Goal: Task Accomplishment & Management: Complete application form

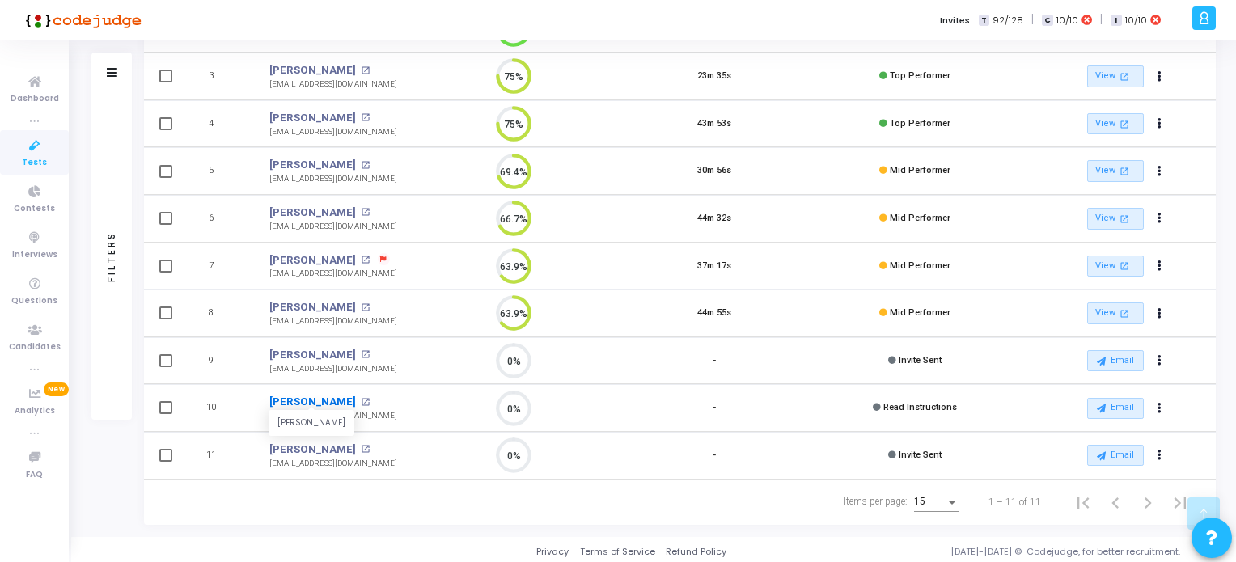
click at [289, 398] on link "[PERSON_NAME]" at bounding box center [312, 402] width 87 height 16
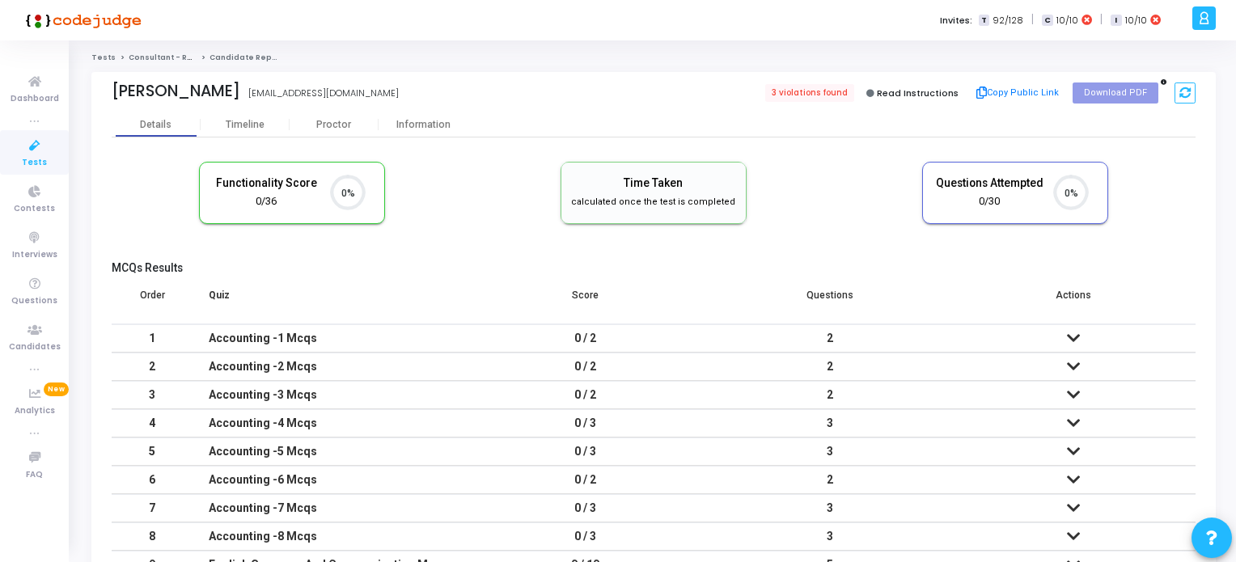
scroll to position [6, 6]
click at [249, 129] on div "Timeline" at bounding box center [245, 125] width 39 height 12
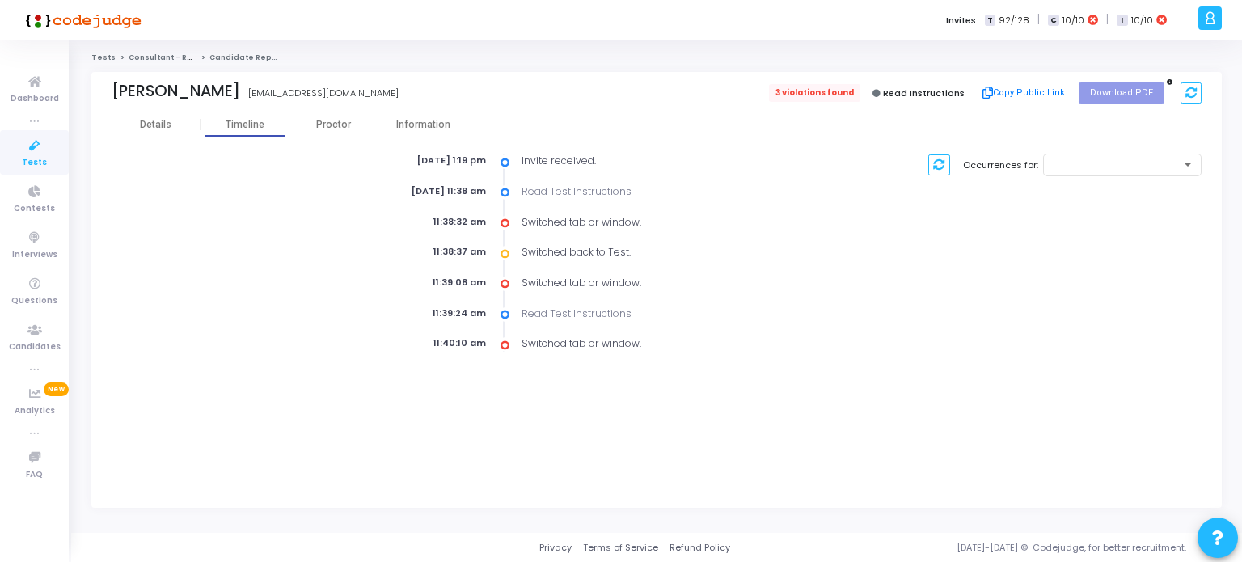
click at [817, 88] on span "3 violations found" at bounding box center [814, 93] width 91 height 18
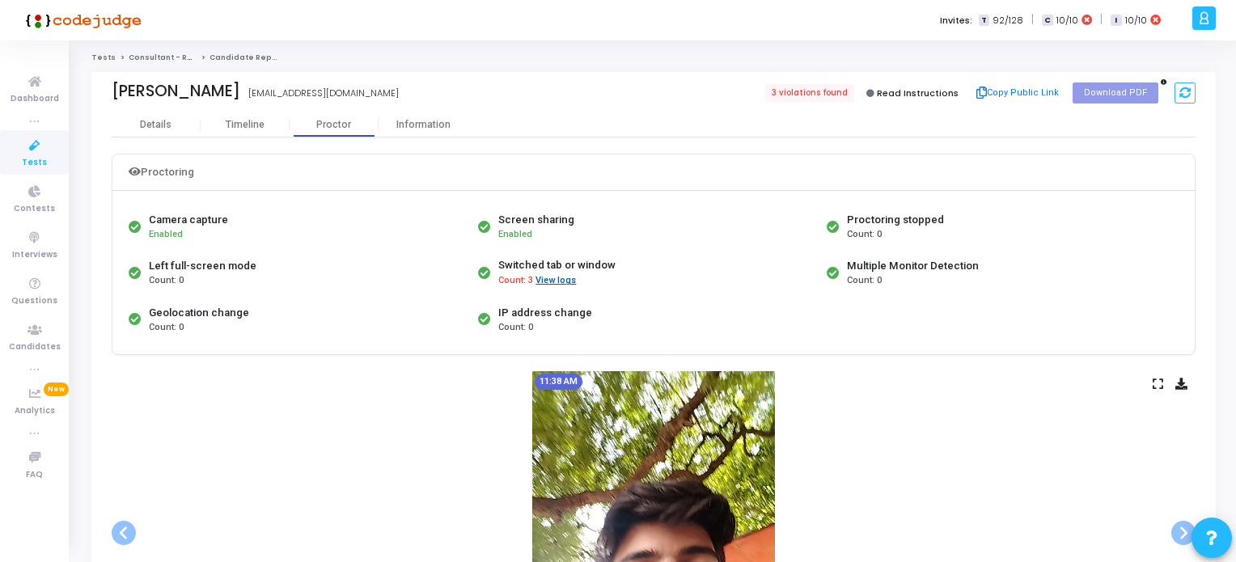
click at [563, 281] on button "View logs" at bounding box center [556, 280] width 42 height 15
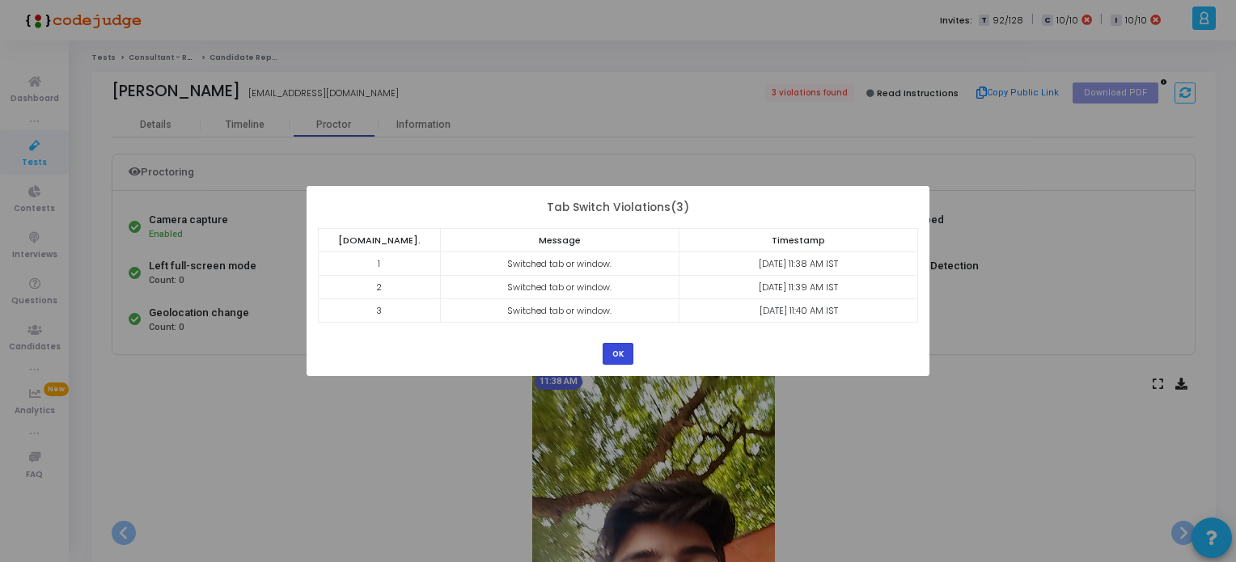
click at [623, 356] on button "OK" at bounding box center [618, 354] width 31 height 22
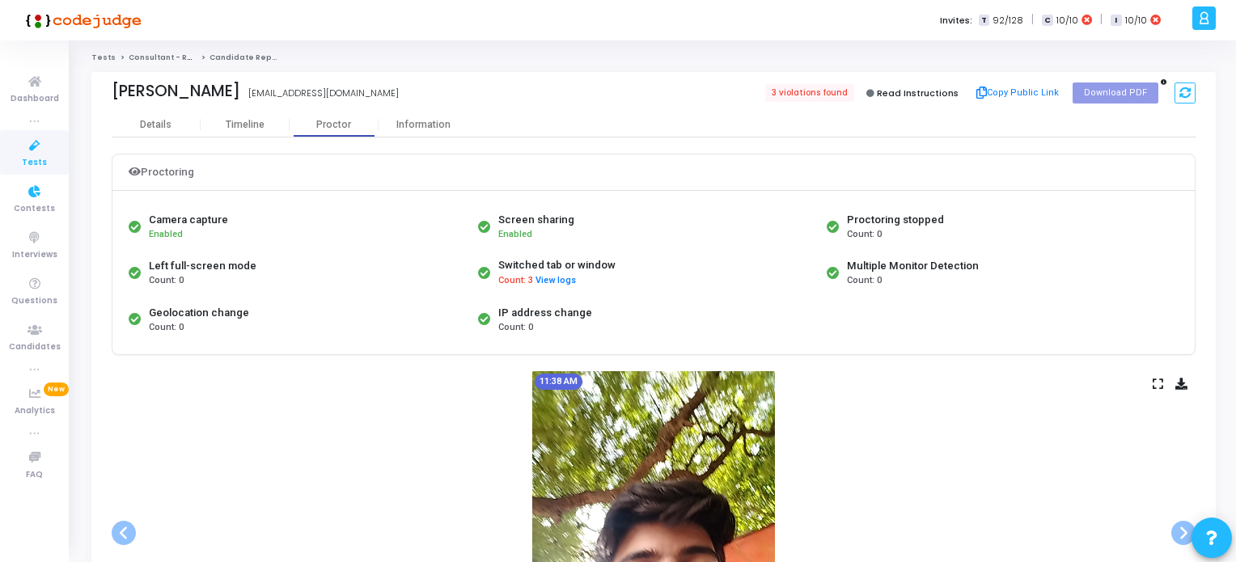
click at [36, 157] on span "Tests" at bounding box center [34, 163] width 25 height 14
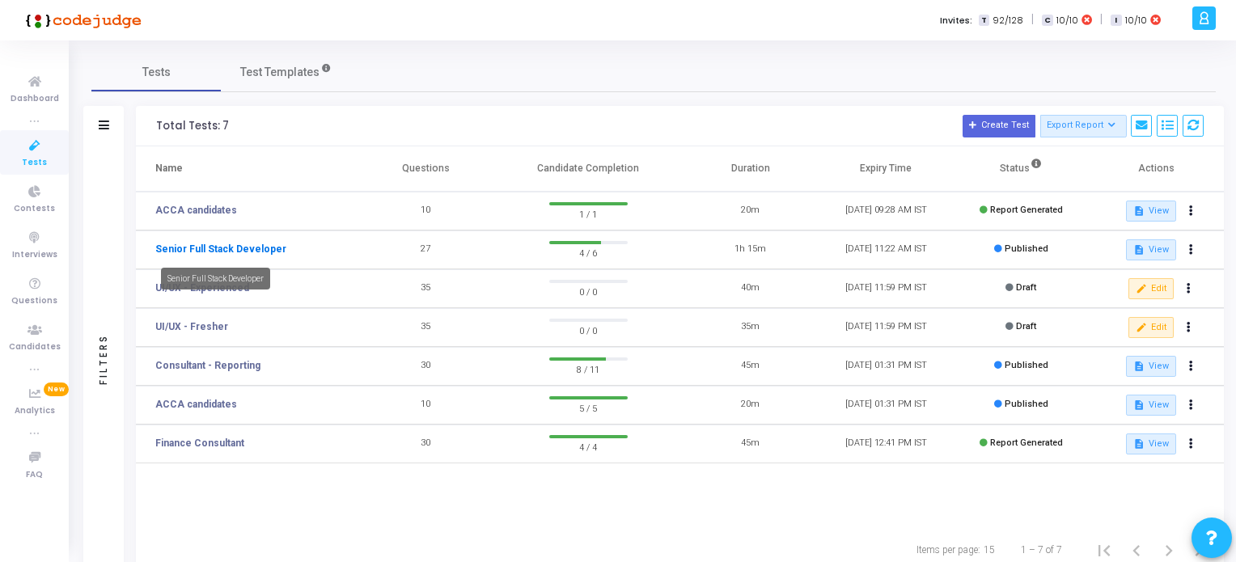
click at [258, 251] on link "Senior Full Stack Developer" at bounding box center [220, 249] width 131 height 15
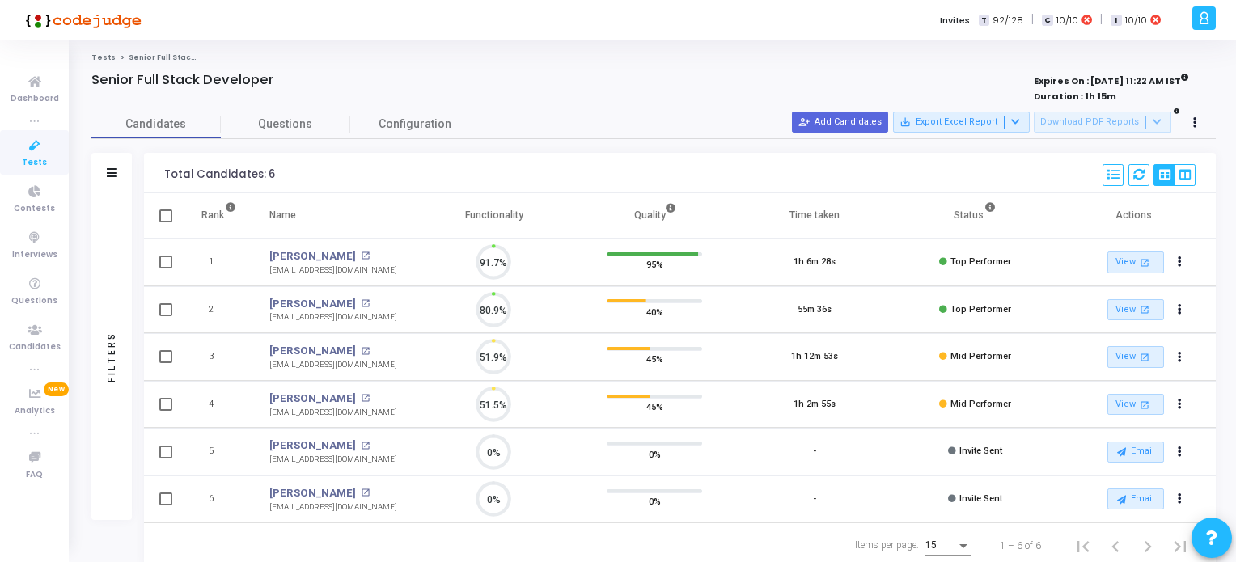
scroll to position [33, 41]
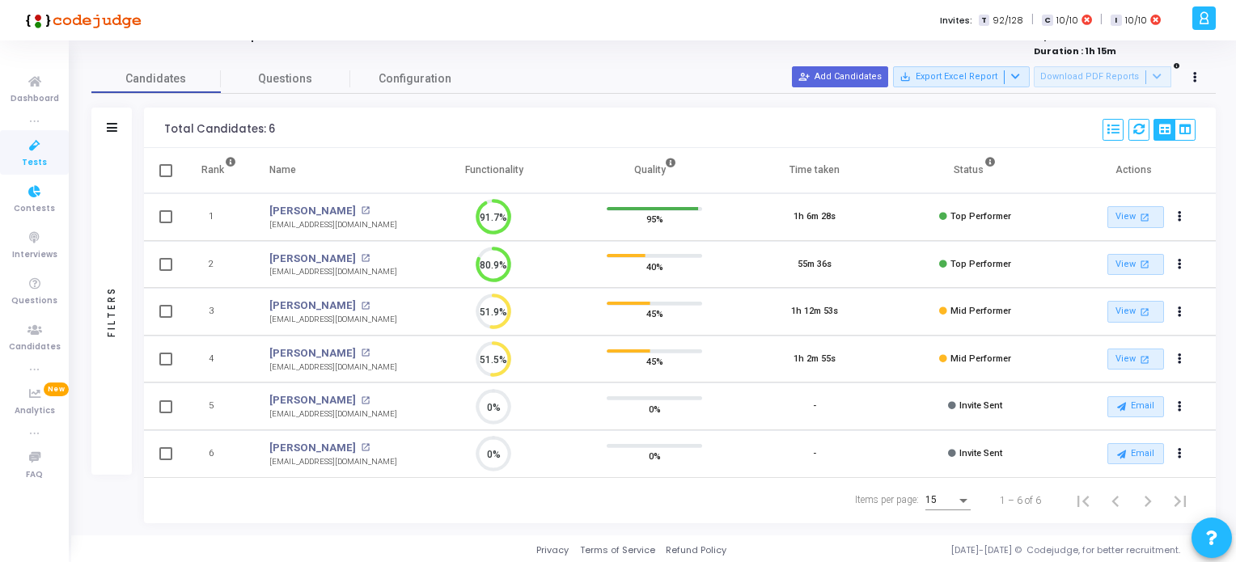
click at [32, 156] on span "Tests" at bounding box center [34, 163] width 25 height 14
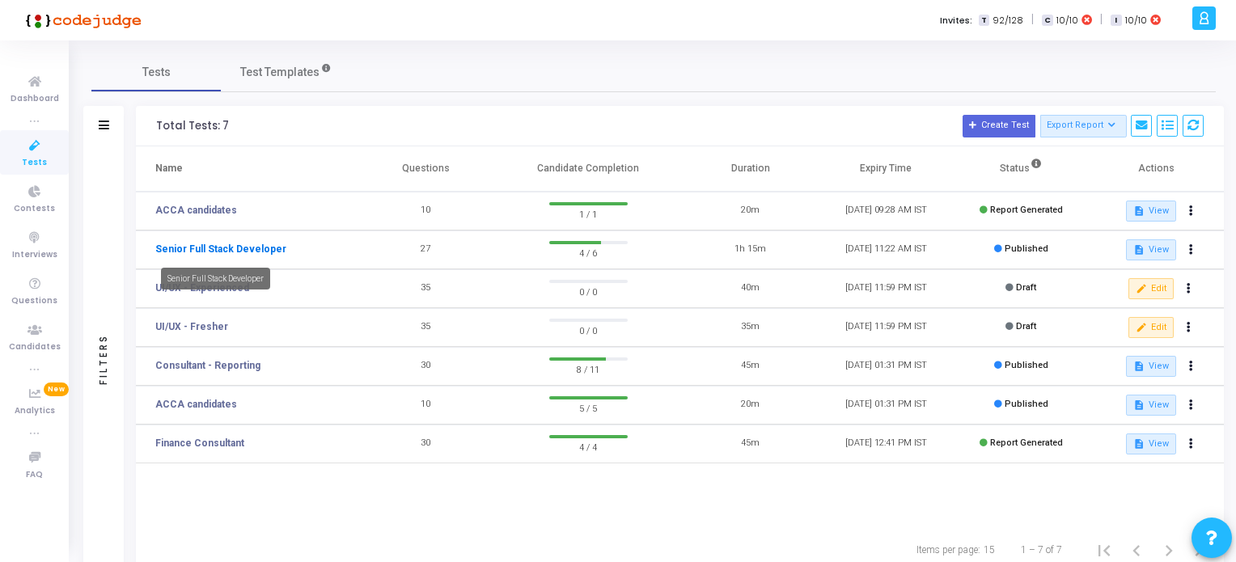
click at [185, 248] on link "Senior Full Stack Developer" at bounding box center [220, 249] width 131 height 15
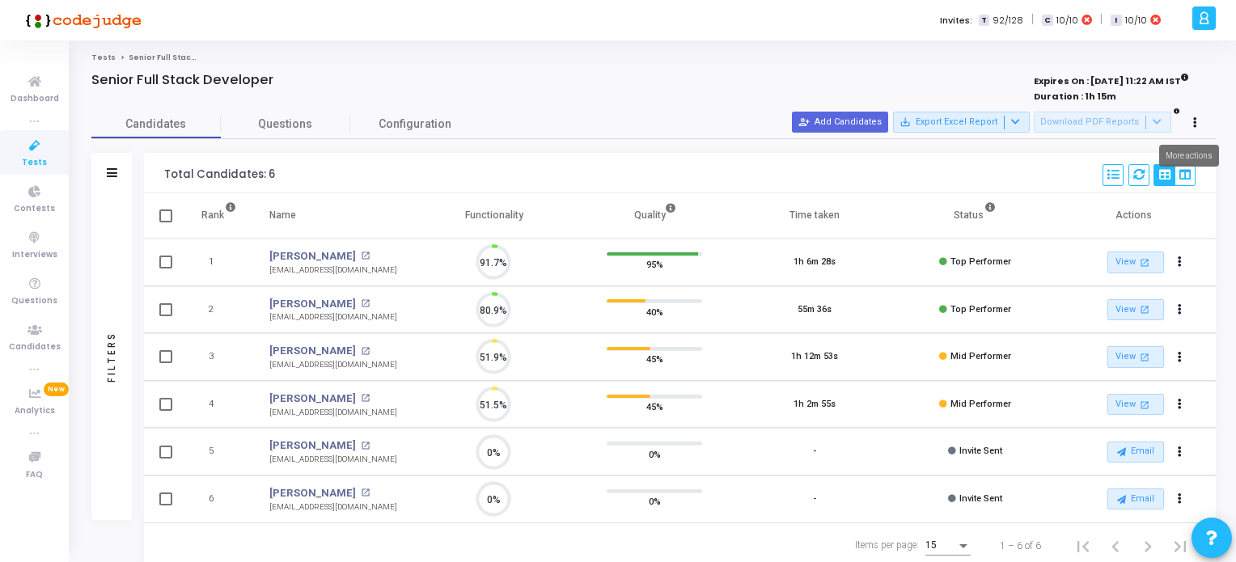
scroll to position [33, 41]
click at [38, 148] on icon at bounding box center [35, 146] width 34 height 20
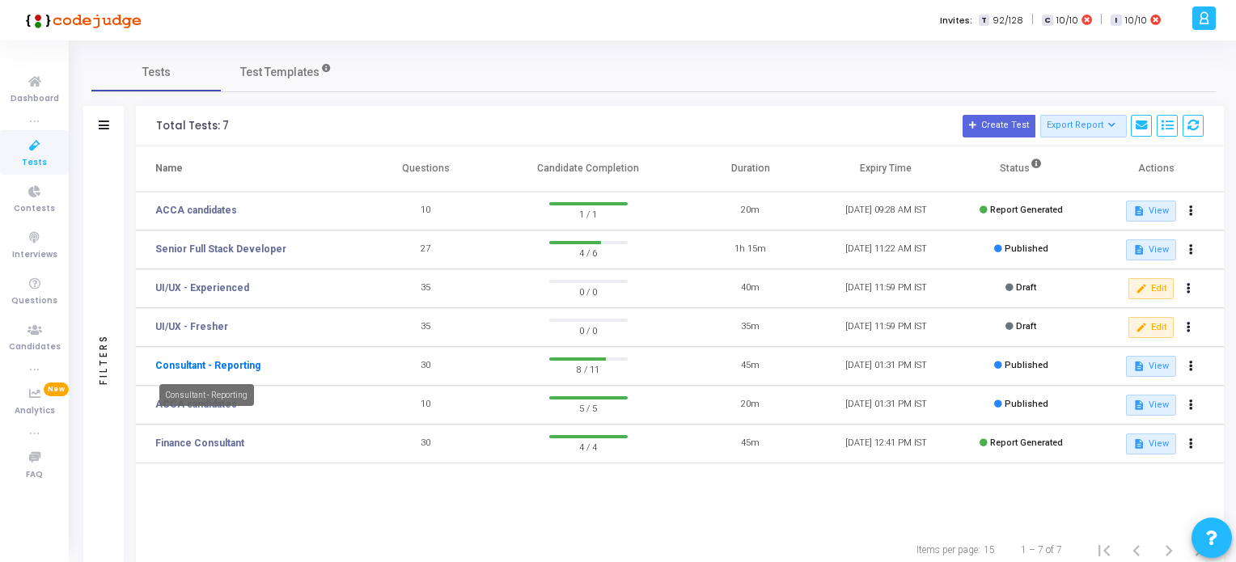
click at [233, 363] on link "Consultant - Reporting" at bounding box center [207, 365] width 105 height 15
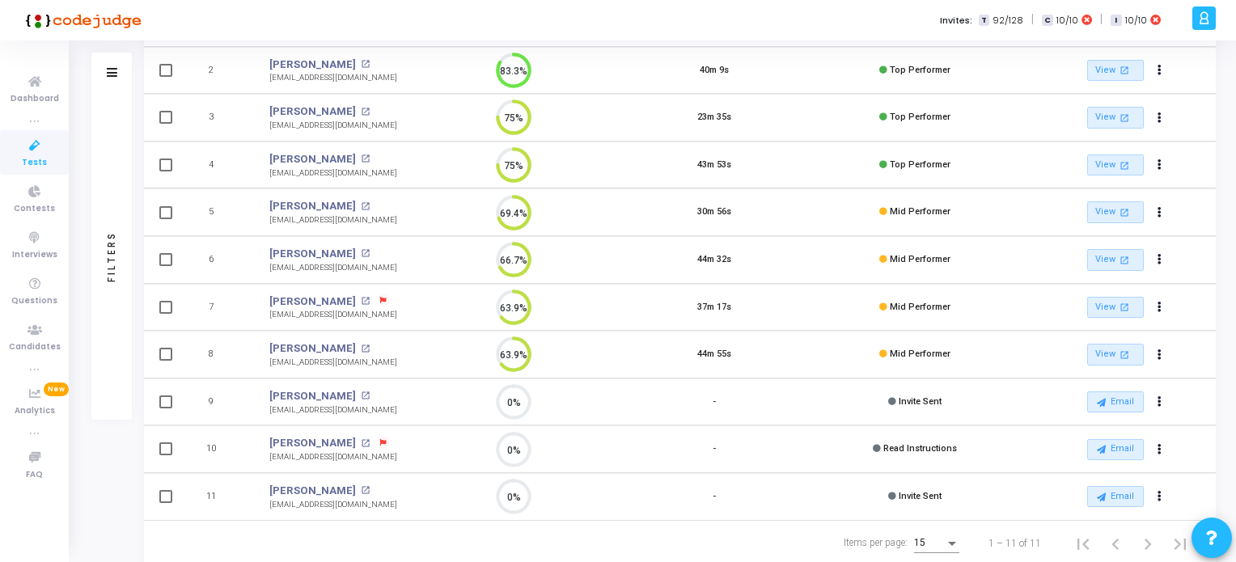
scroll to position [243, 0]
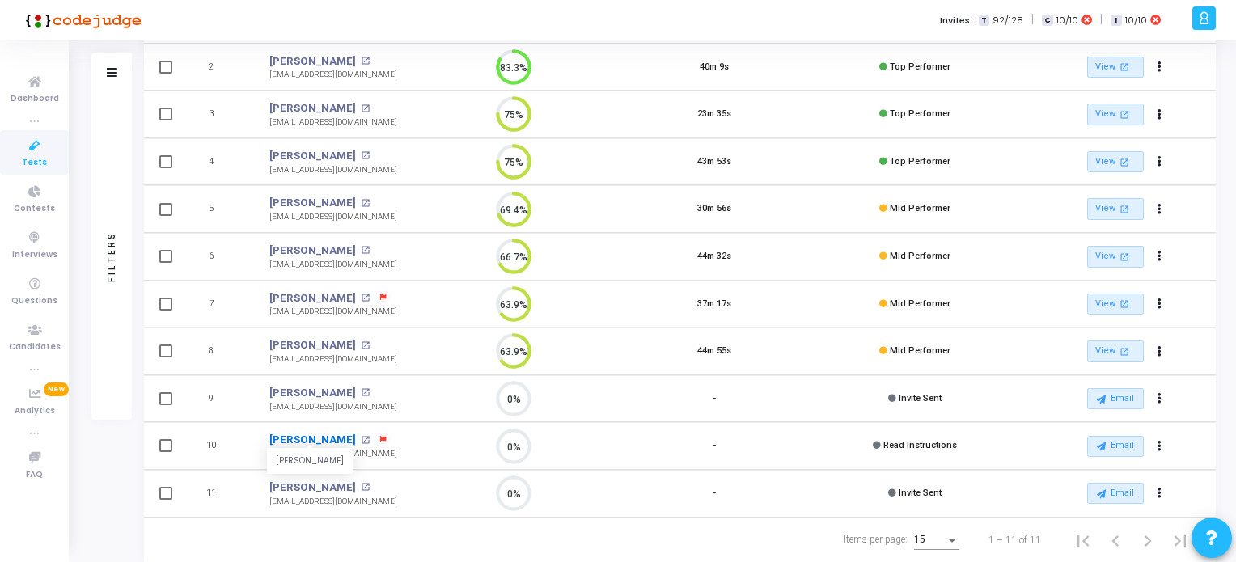
click at [301, 437] on link "[PERSON_NAME]" at bounding box center [312, 440] width 87 height 16
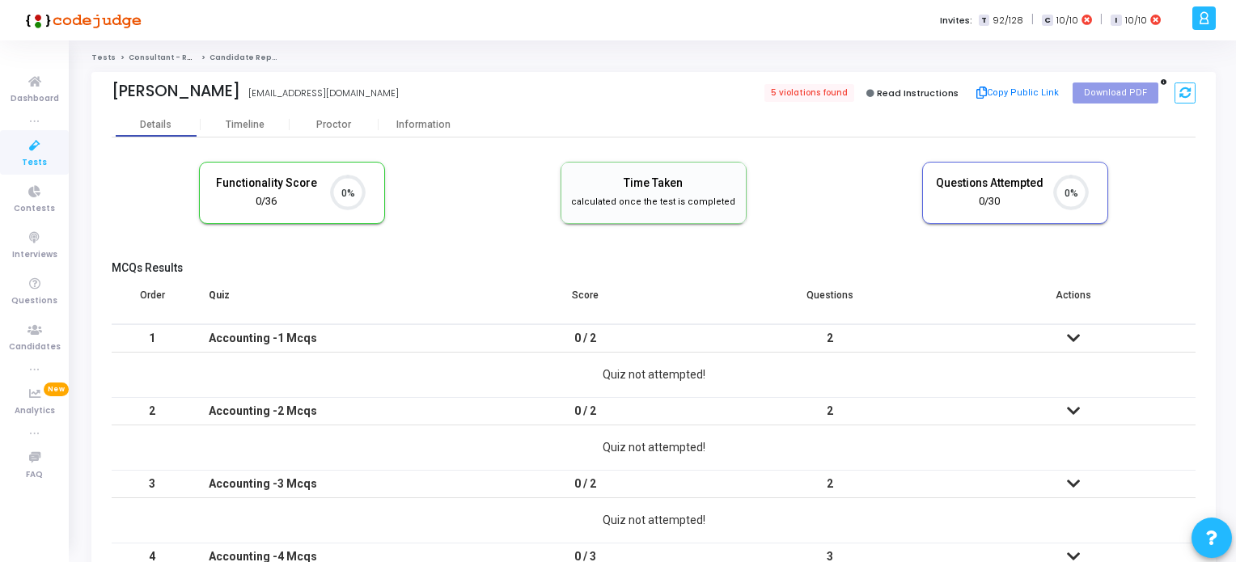
scroll to position [33, 41]
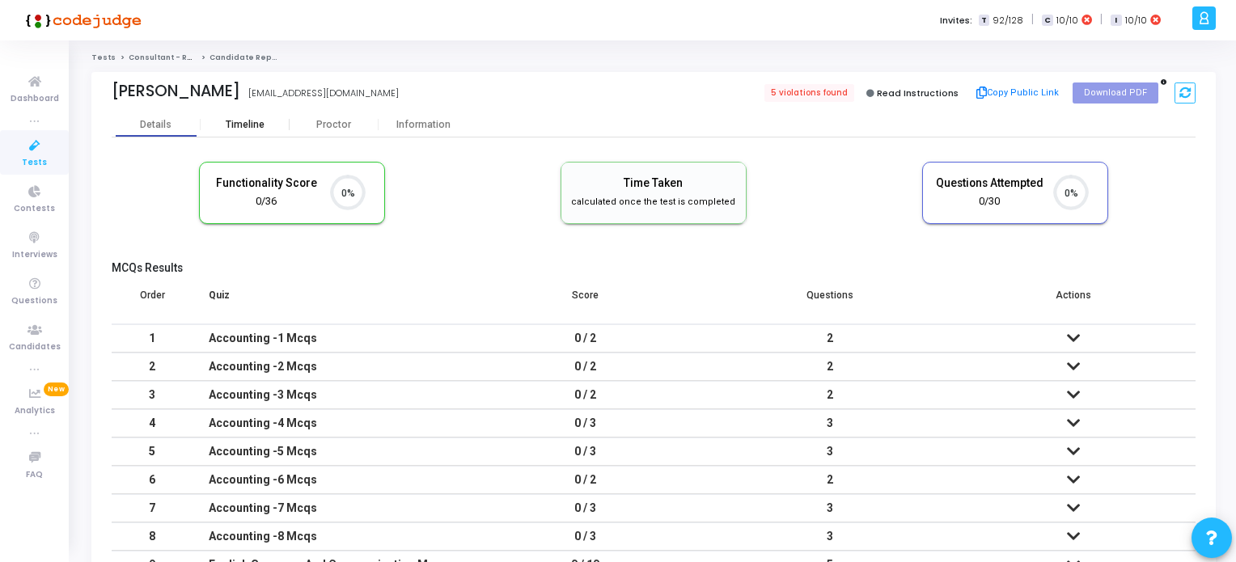
click at [250, 125] on div "Timeline" at bounding box center [245, 125] width 39 height 12
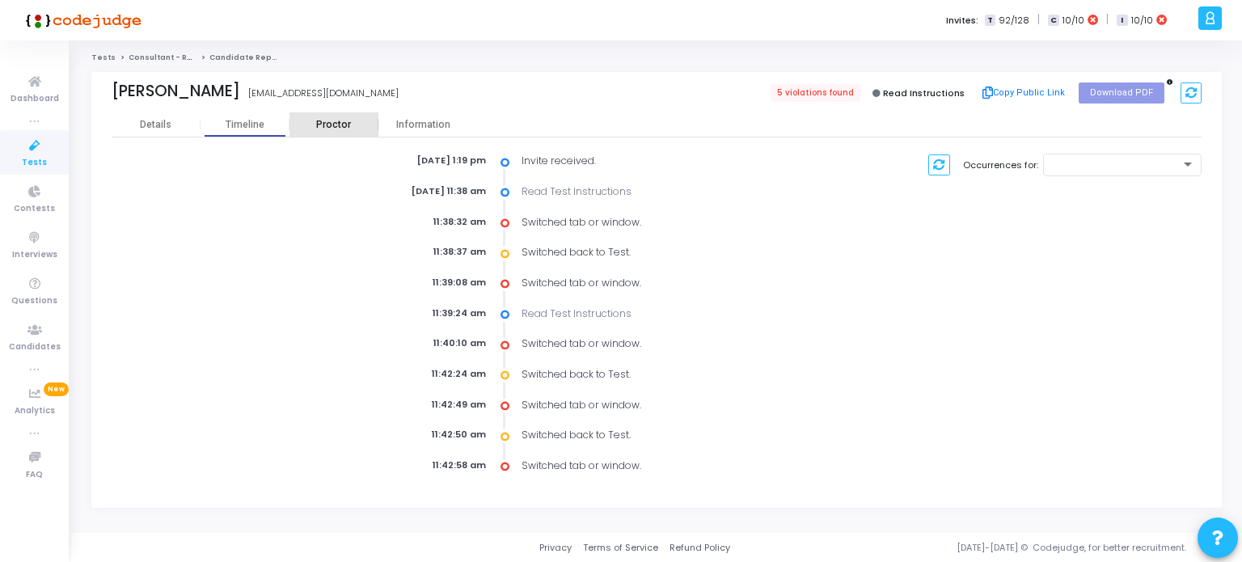
click at [337, 122] on div "Proctor" at bounding box center [334, 125] width 89 height 12
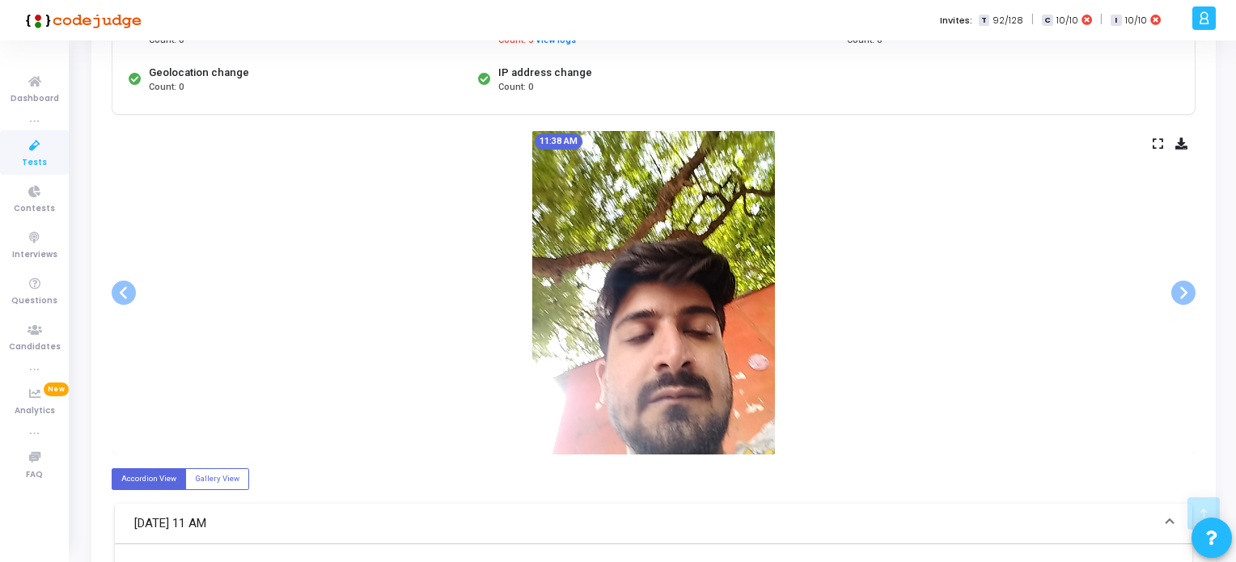
scroll to position [63, 0]
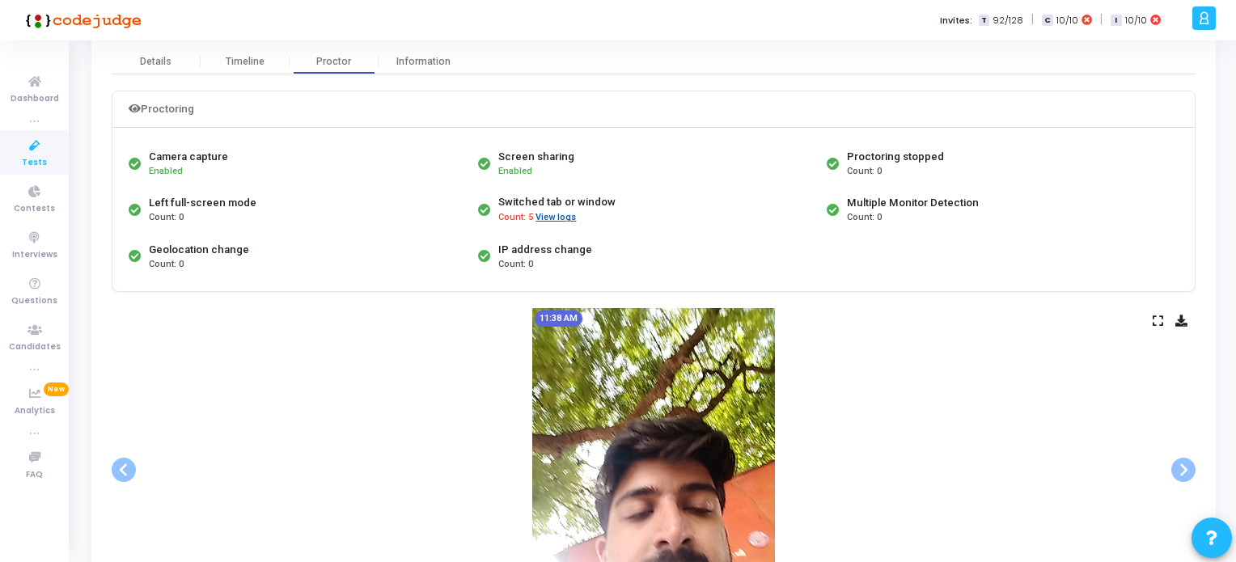
click at [549, 213] on button "View logs" at bounding box center [556, 217] width 42 height 15
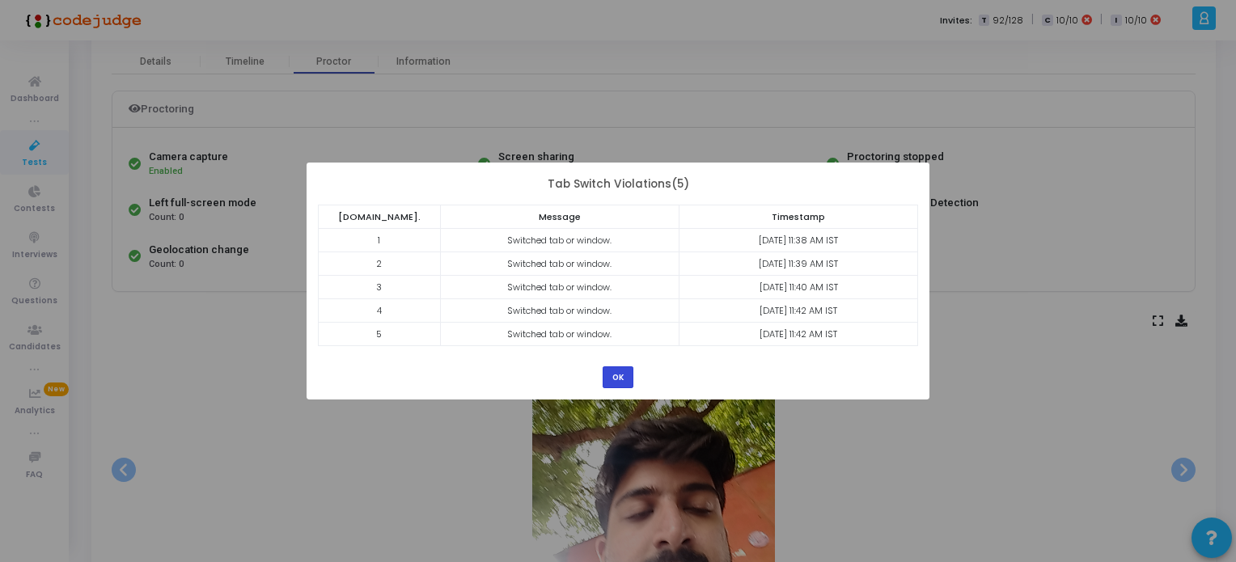
click at [620, 373] on button "OK" at bounding box center [618, 377] width 31 height 22
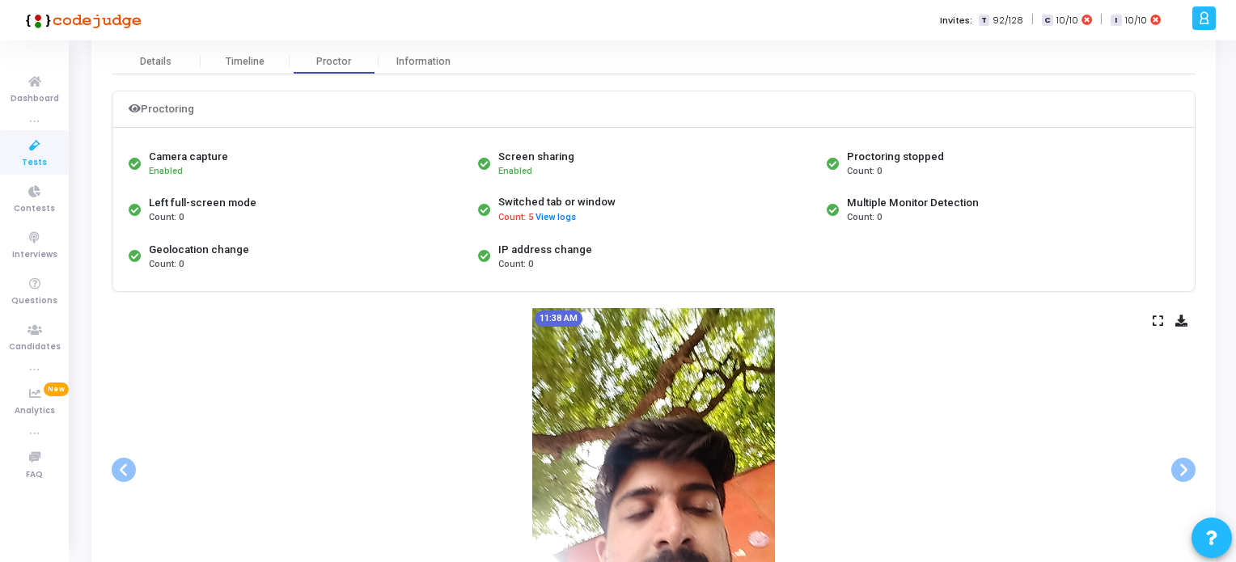
scroll to position [0, 0]
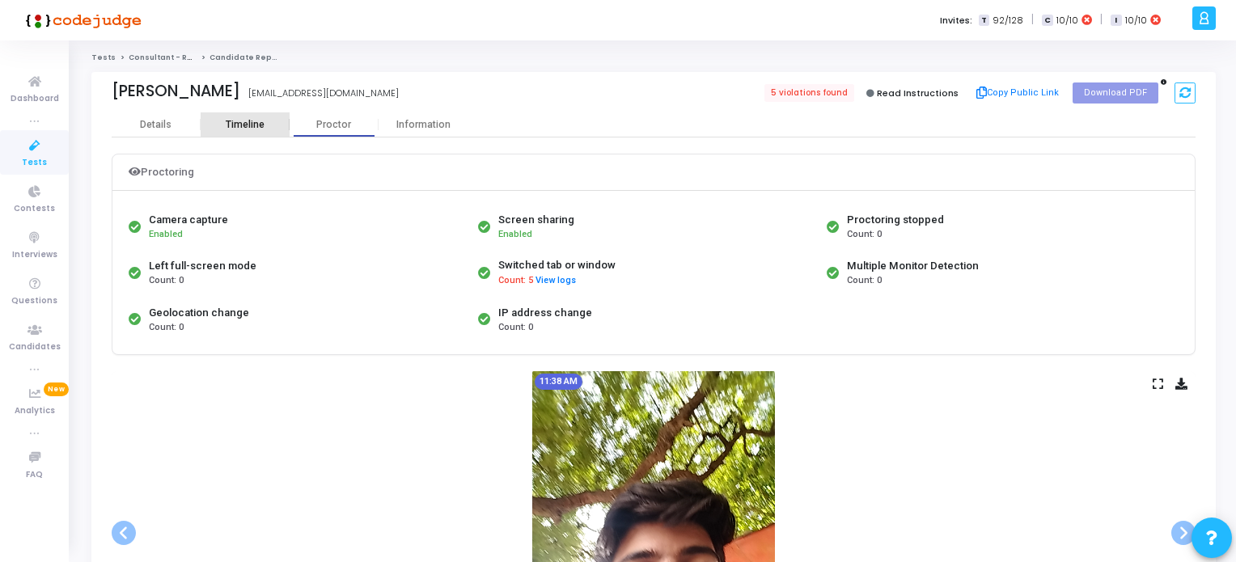
click at [230, 125] on div "Timeline" at bounding box center [245, 125] width 39 height 12
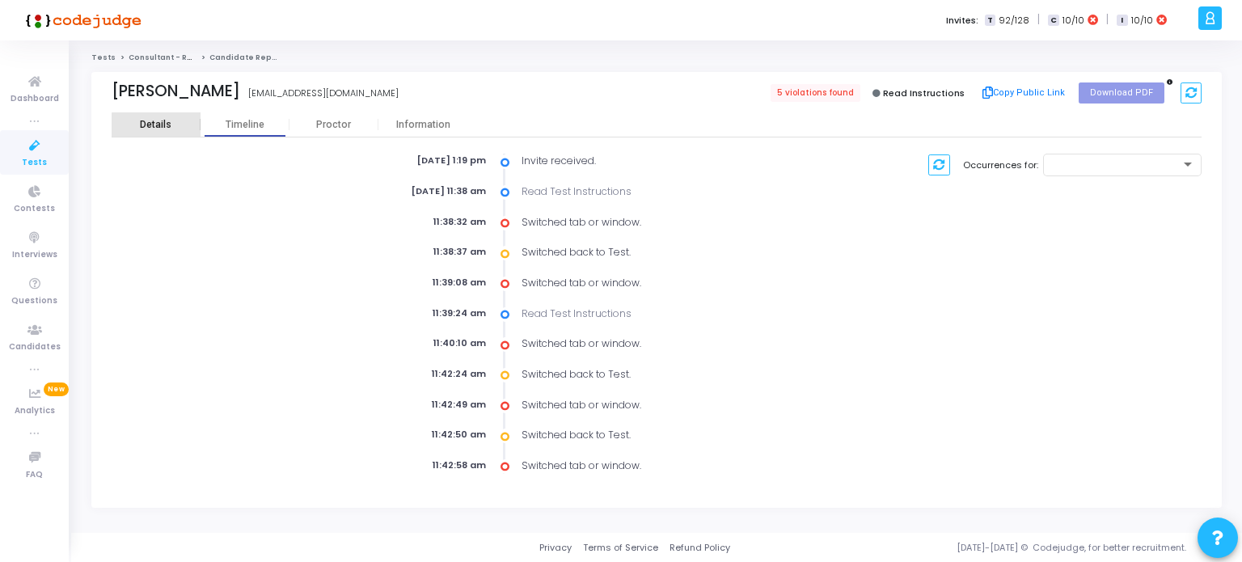
click at [157, 125] on div "Details" at bounding box center [156, 125] width 32 height 12
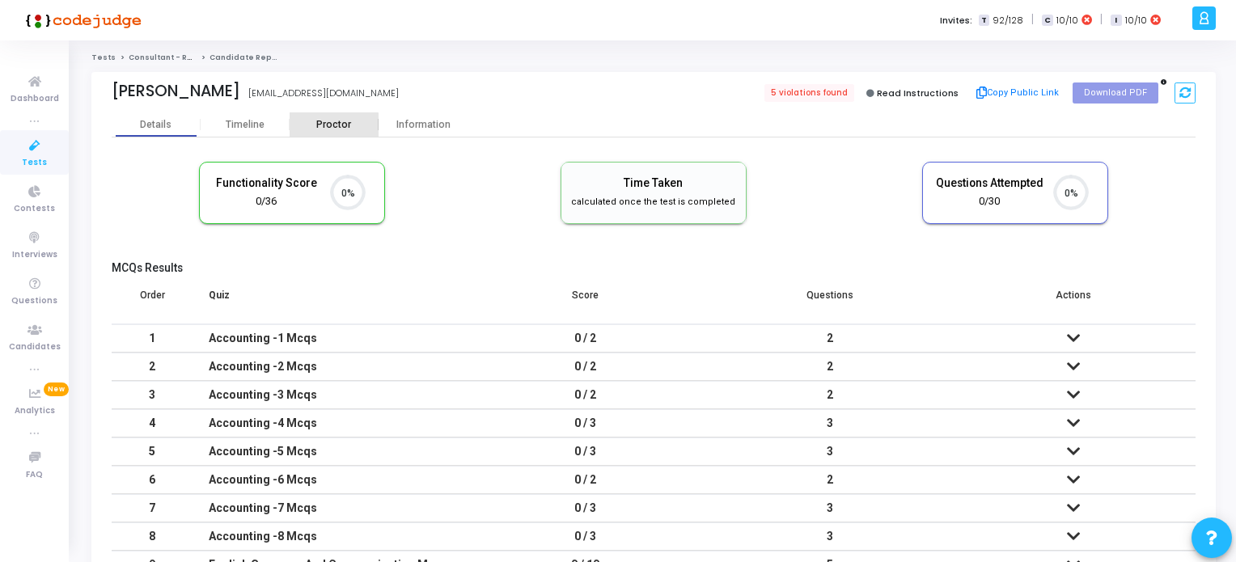
click at [331, 125] on div "Proctor" at bounding box center [334, 125] width 89 height 12
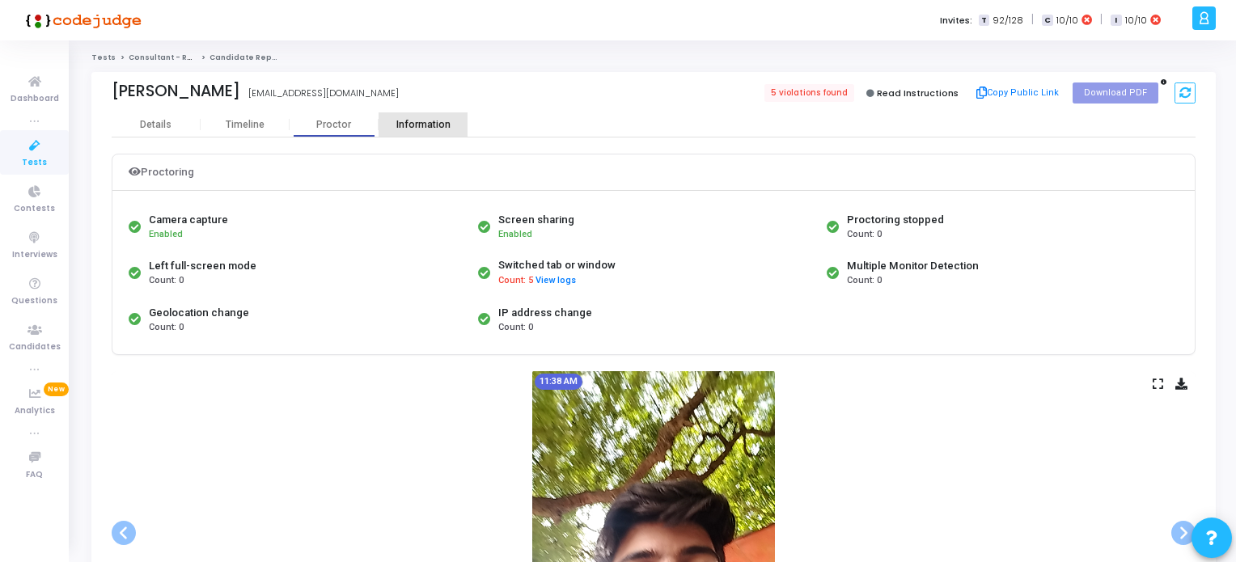
click at [414, 128] on div "Information" at bounding box center [423, 125] width 89 height 12
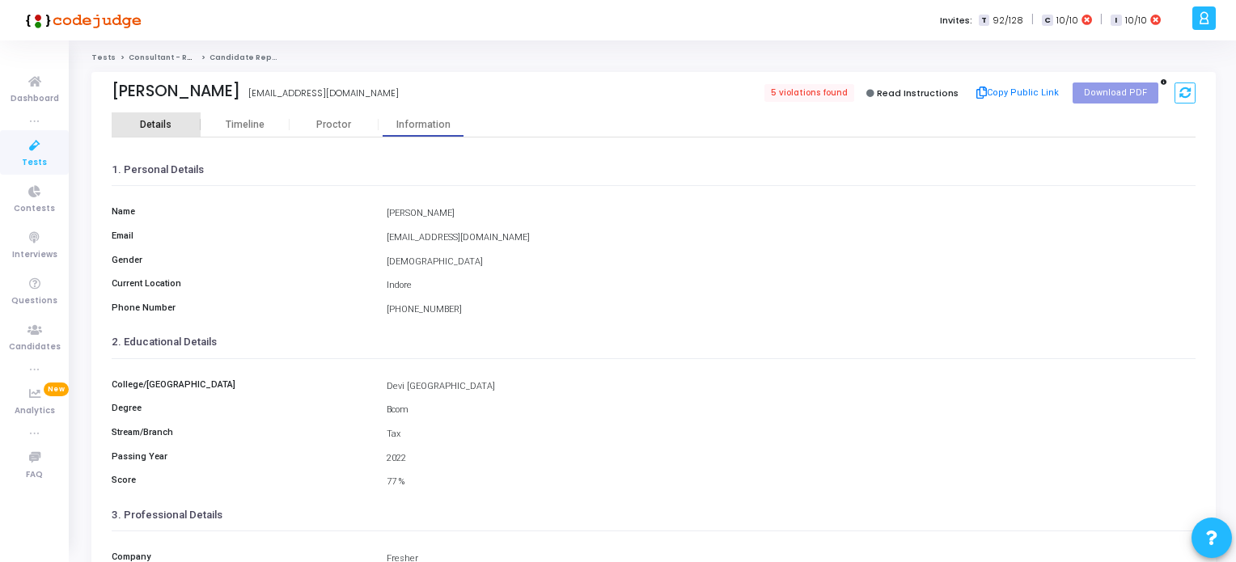
click at [153, 117] on div "Details" at bounding box center [156, 124] width 89 height 24
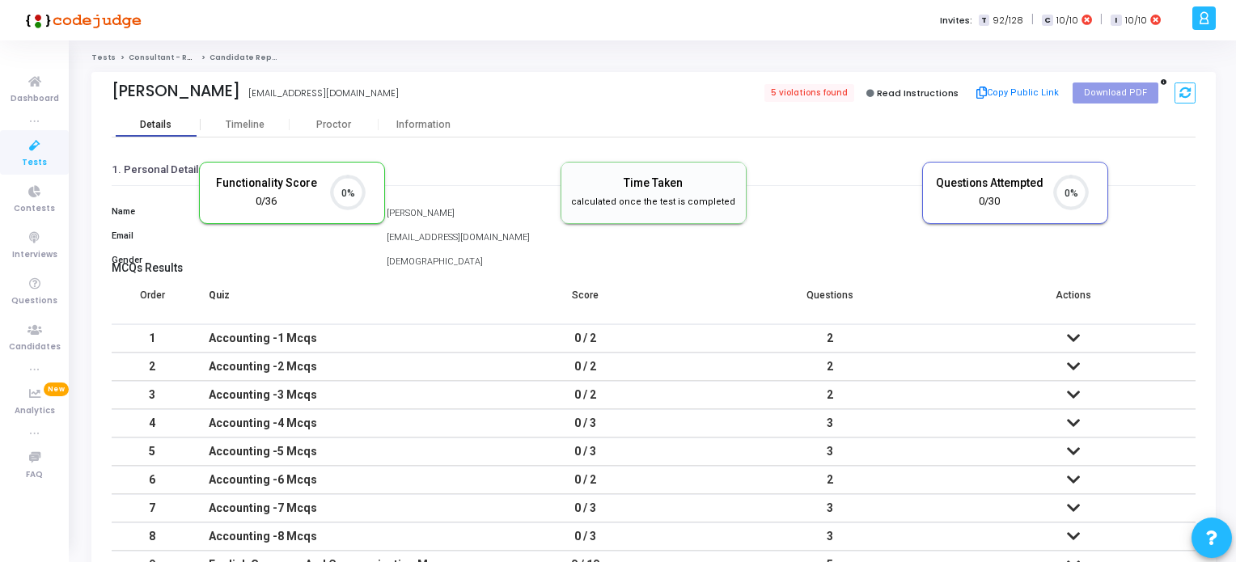
scroll to position [33, 41]
click at [40, 152] on icon at bounding box center [35, 146] width 34 height 20
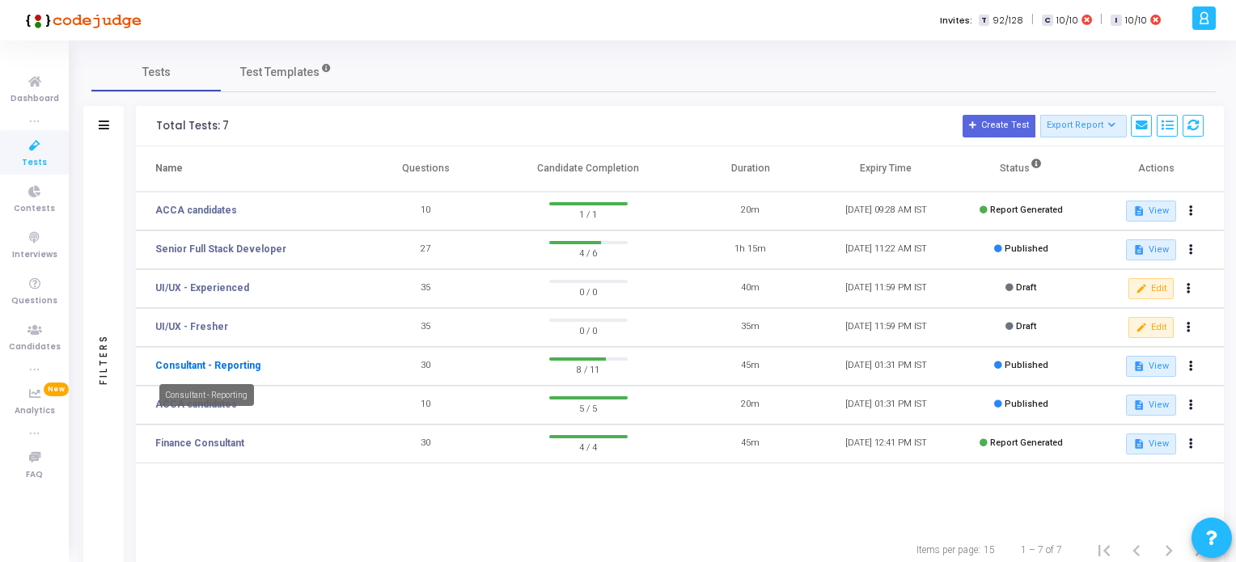
click at [240, 365] on link "Consultant - Reporting" at bounding box center [207, 365] width 105 height 15
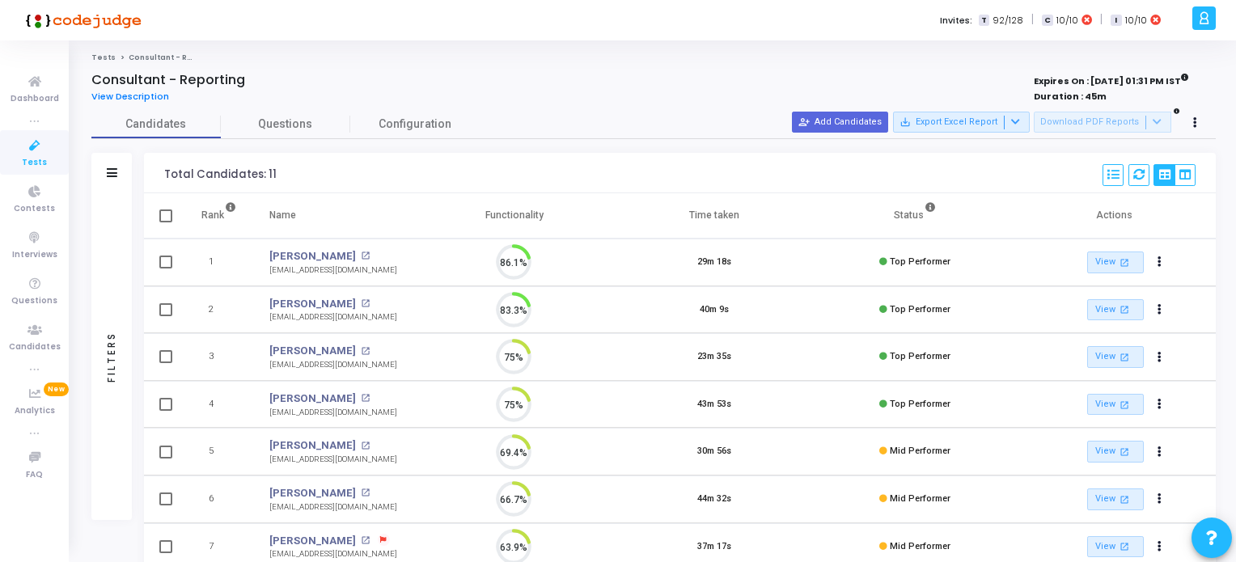
scroll to position [33, 41]
click at [39, 164] on span "Tests" at bounding box center [34, 163] width 25 height 14
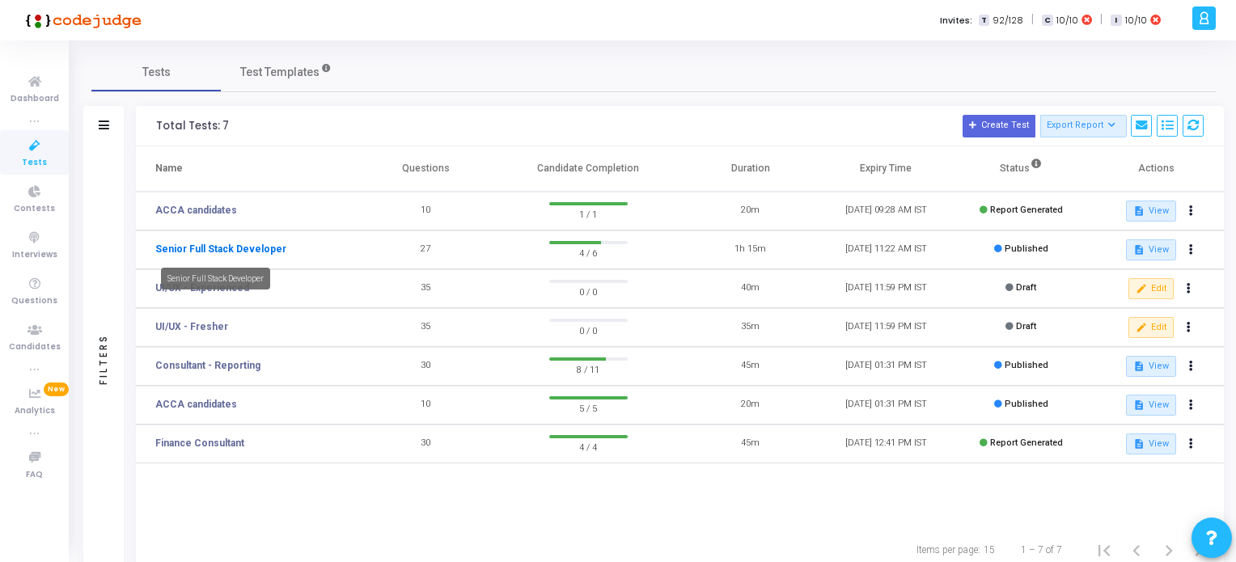
click at [236, 244] on link "Senior Full Stack Developer" at bounding box center [220, 249] width 131 height 15
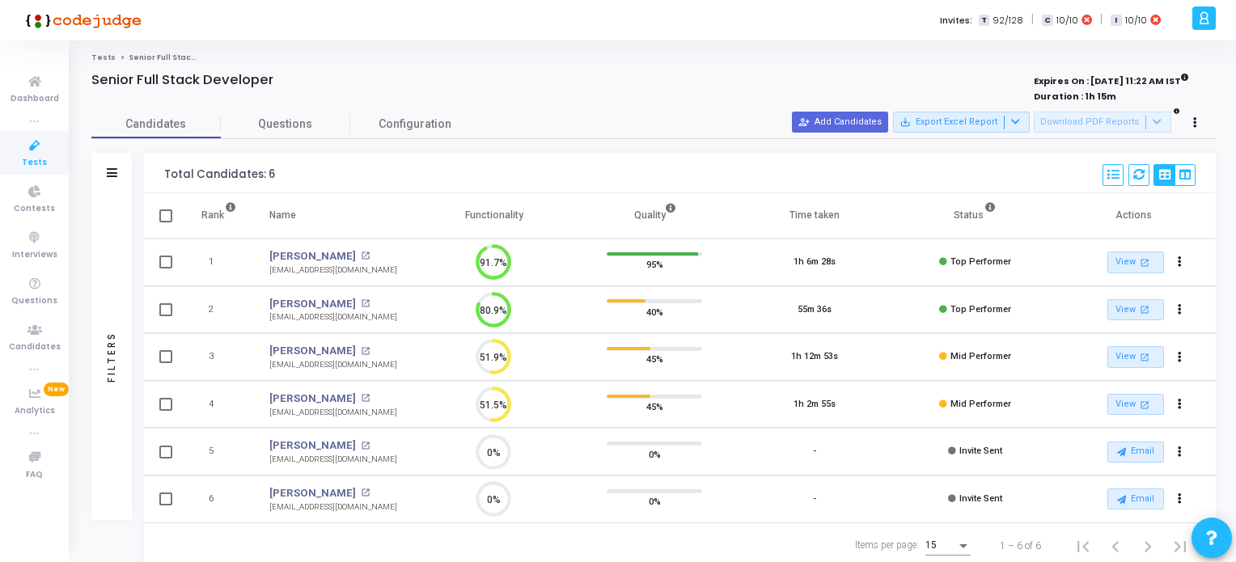
click at [32, 158] on span "Tests" at bounding box center [34, 163] width 25 height 14
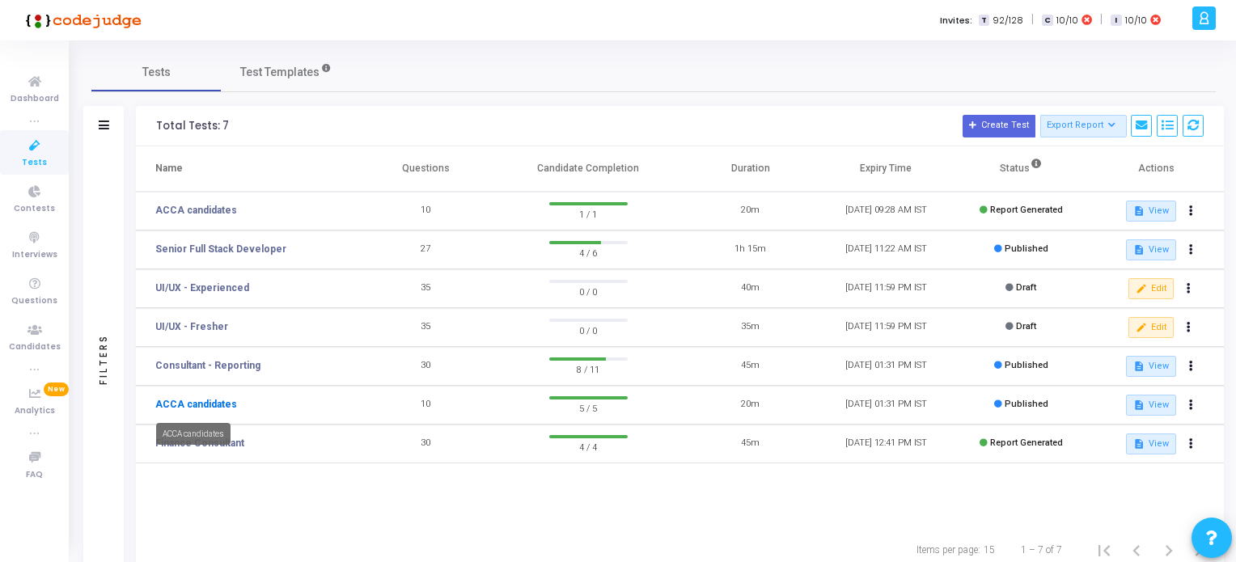
click at [191, 403] on link "ACCA candidates" at bounding box center [196, 404] width 82 height 15
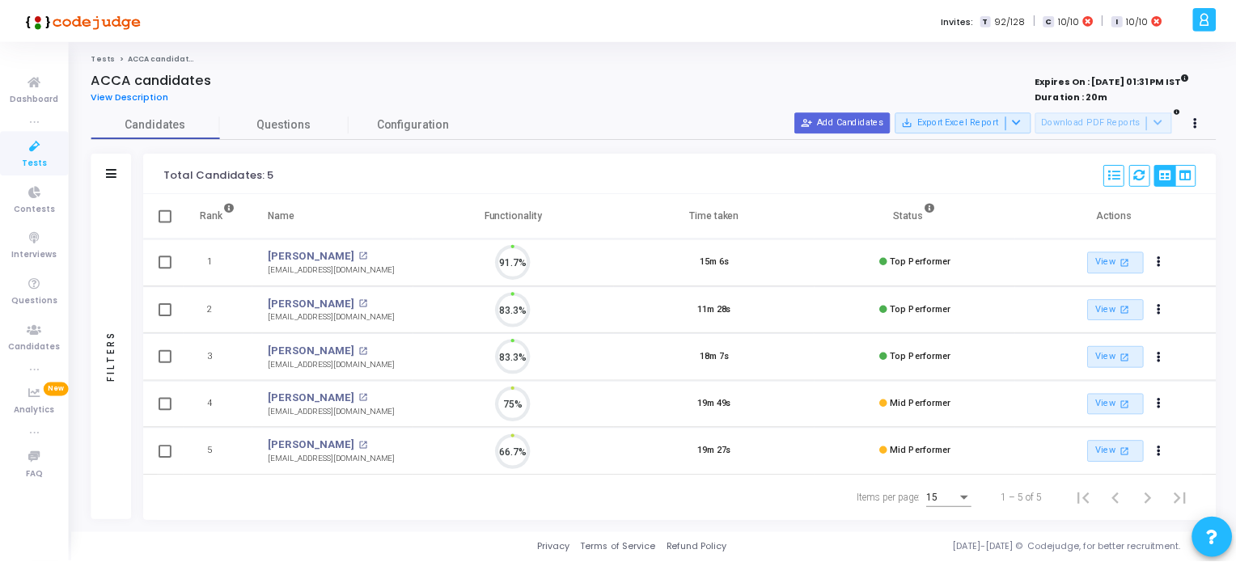
scroll to position [33, 41]
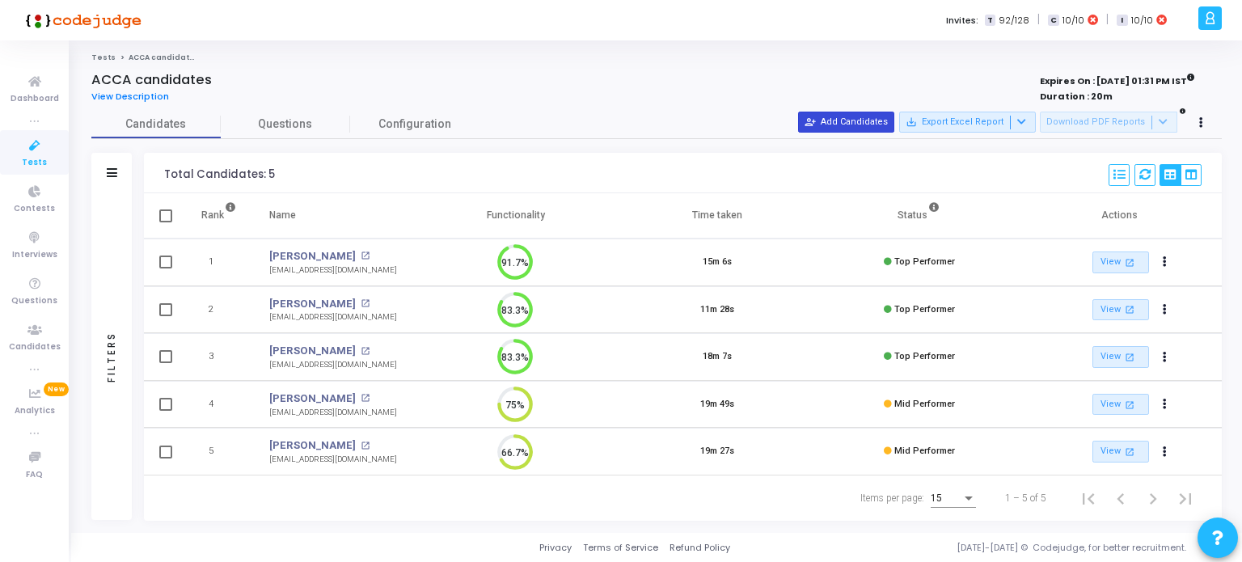
click at [835, 124] on button "person_add_alt Add Candidates" at bounding box center [846, 122] width 96 height 21
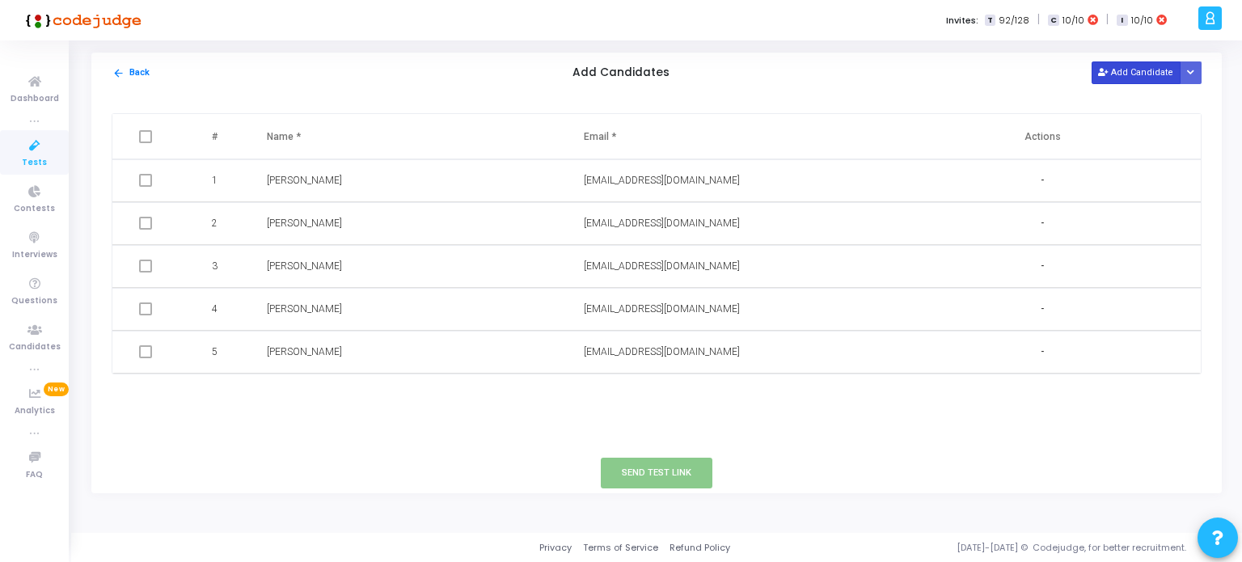
click at [1145, 75] on button "Add Candidate" at bounding box center [1136, 72] width 89 height 22
click at [592, 394] on input "text" at bounding box center [682, 395] width 197 height 27
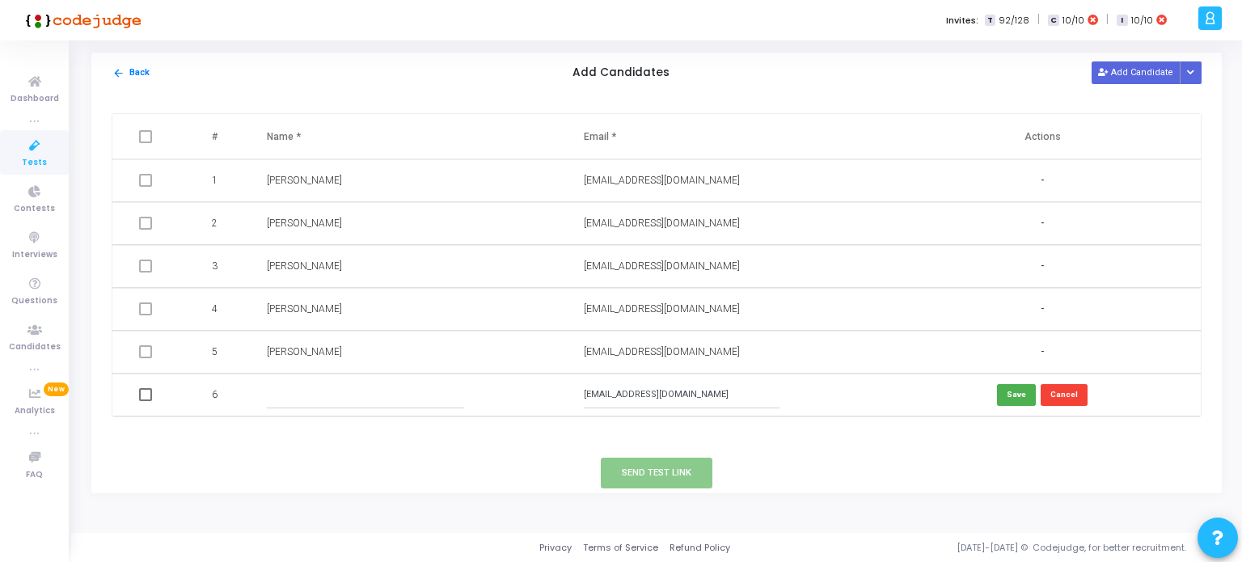
type input "[EMAIL_ADDRESS][DOMAIN_NAME]"
click at [446, 387] on input "text" at bounding box center [365, 395] width 197 height 27
type input "[PERSON_NAME]"
click at [1013, 400] on button "Save" at bounding box center [1016, 395] width 39 height 22
click at [665, 468] on button "Send Test Link" at bounding box center [657, 473] width 112 height 30
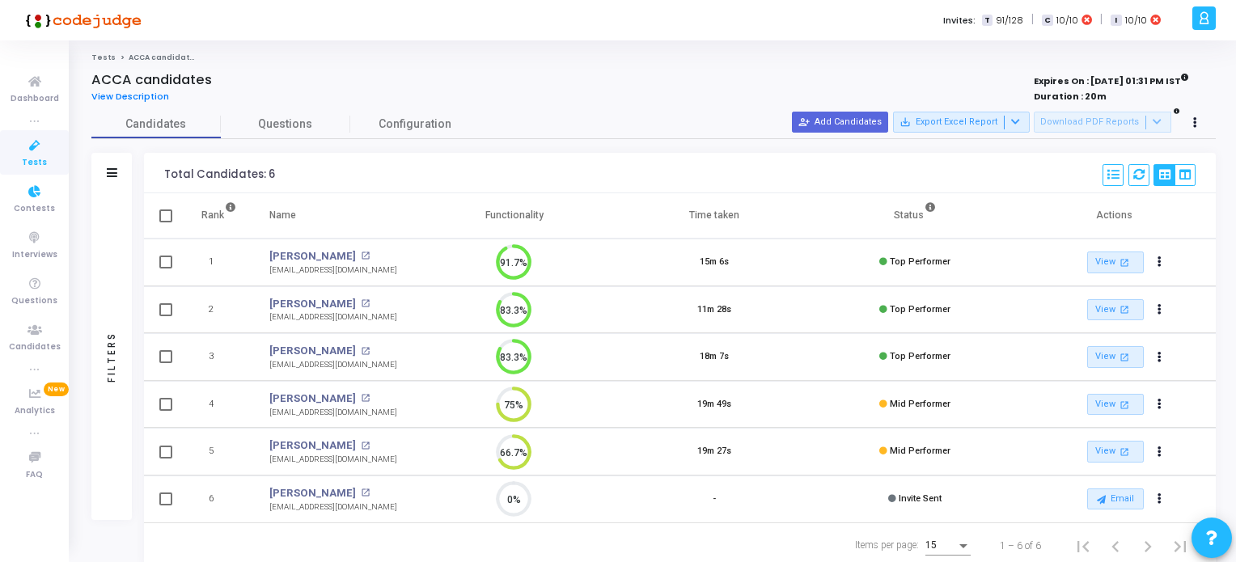
click at [38, 158] on span "Tests" at bounding box center [34, 163] width 25 height 14
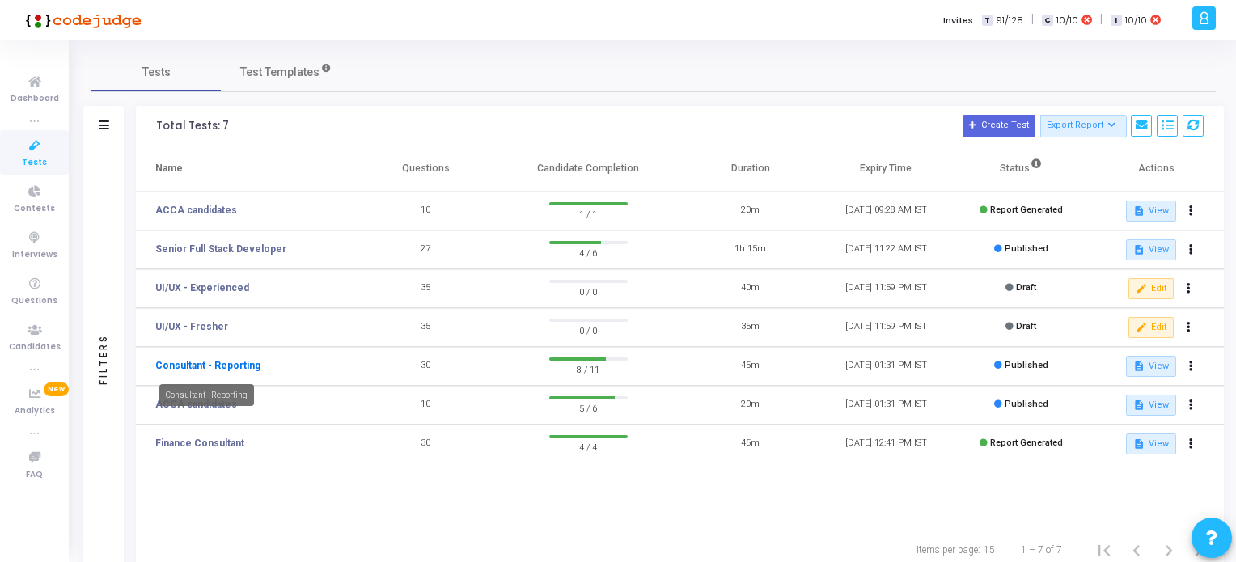
click at [227, 369] on link "Consultant - Reporting" at bounding box center [207, 365] width 105 height 15
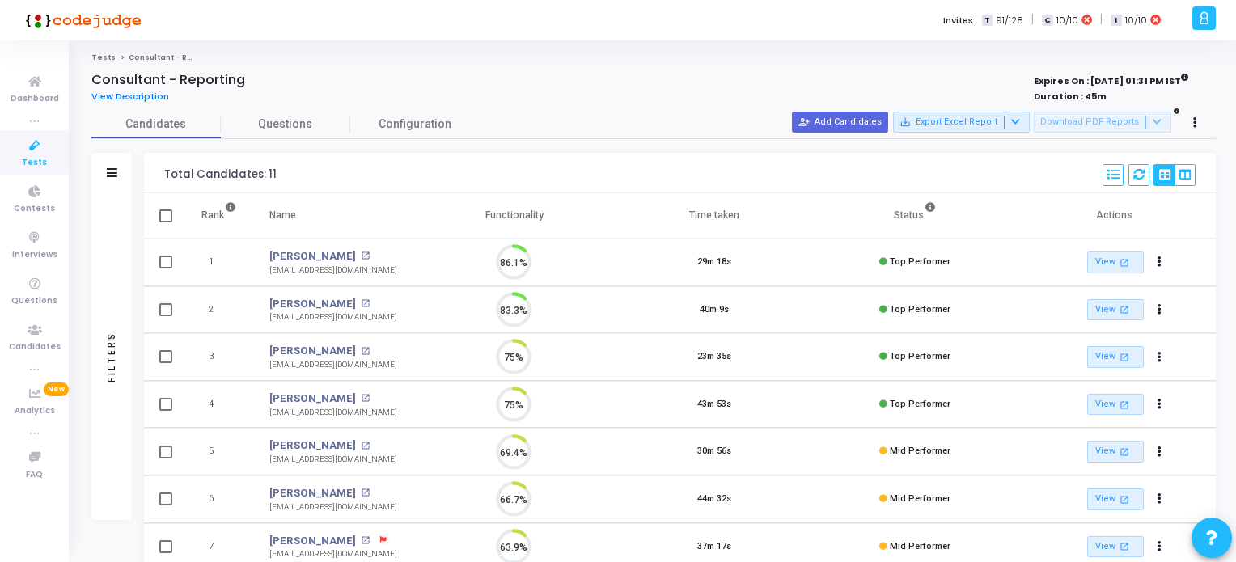
scroll to position [33, 41]
click at [27, 156] on span "Tests" at bounding box center [34, 163] width 25 height 14
